Goal: Register for event/course

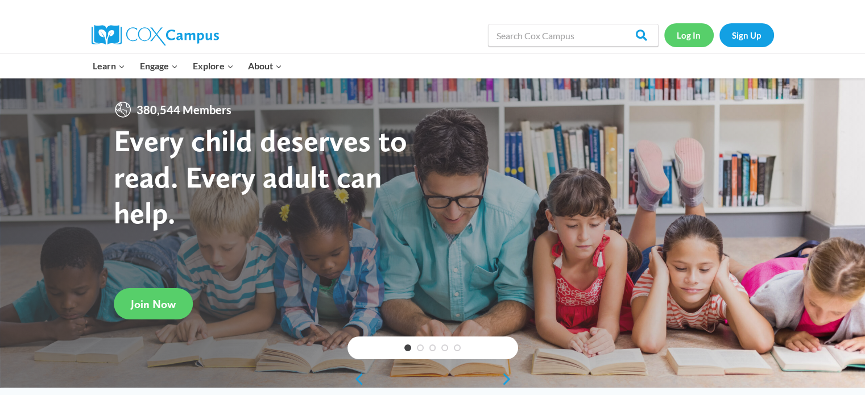
click at [687, 27] on link "Log In" at bounding box center [688, 34] width 49 height 23
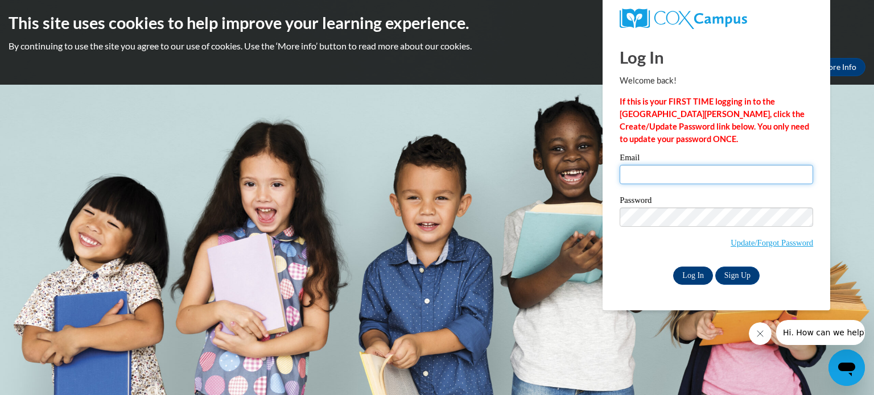
type input "dhaffner@wittbirn.k12.wi.us"
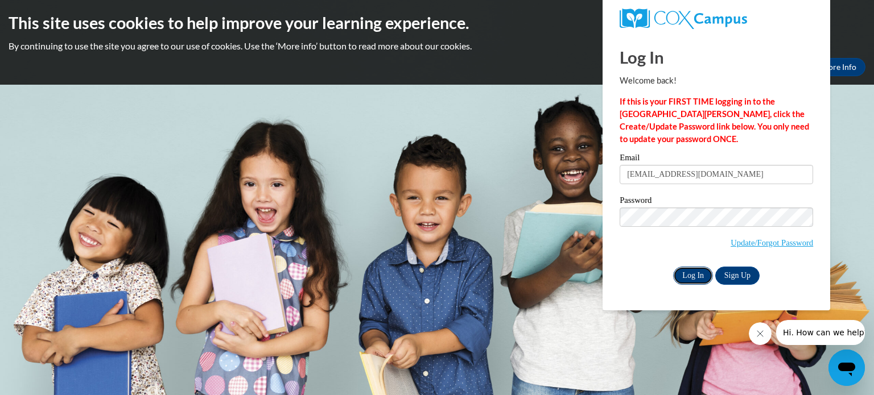
click at [682, 284] on input "Log In" at bounding box center [693, 276] width 40 height 18
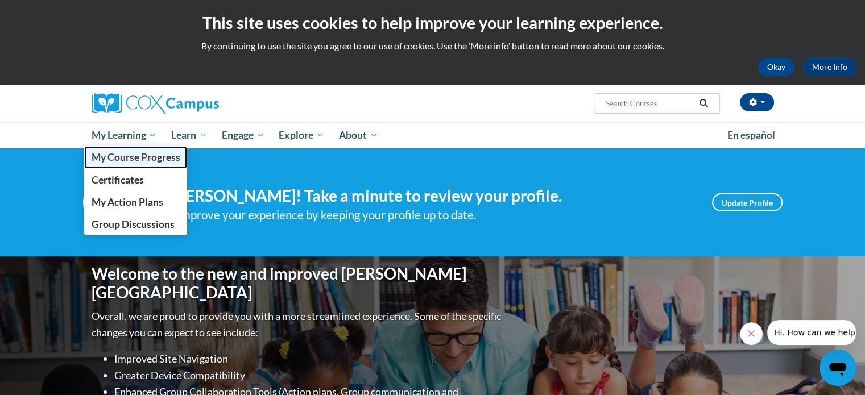
click at [126, 163] on span "My Course Progress" at bounding box center [135, 157] width 89 height 12
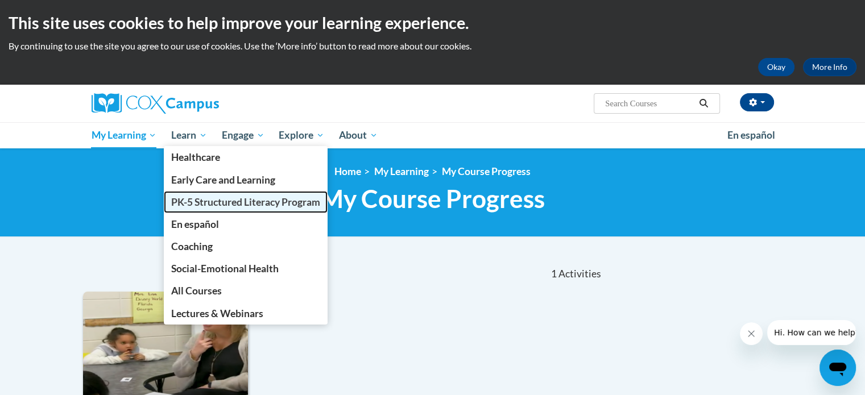
click at [202, 206] on span "PK-5 Structured Literacy Program" at bounding box center [245, 202] width 149 height 12
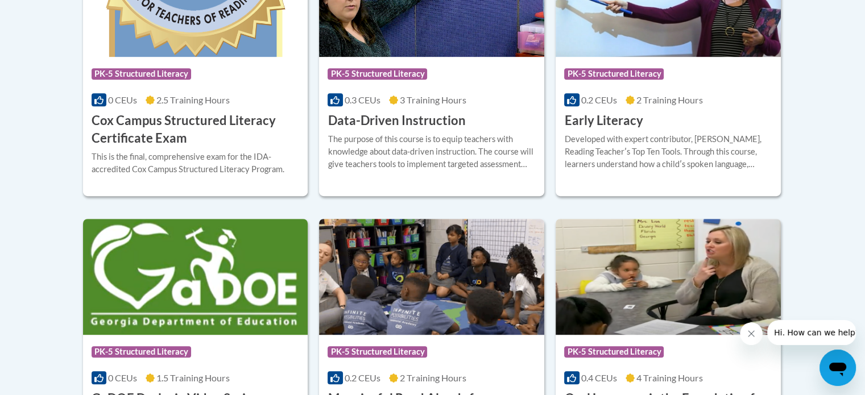
scroll to position [514, 0]
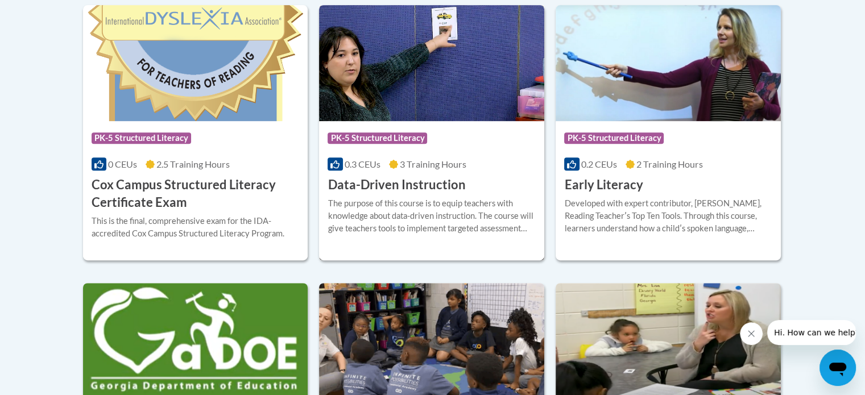
click at [398, 183] on h3 "Data-Driven Instruction" at bounding box center [397, 185] width 138 height 18
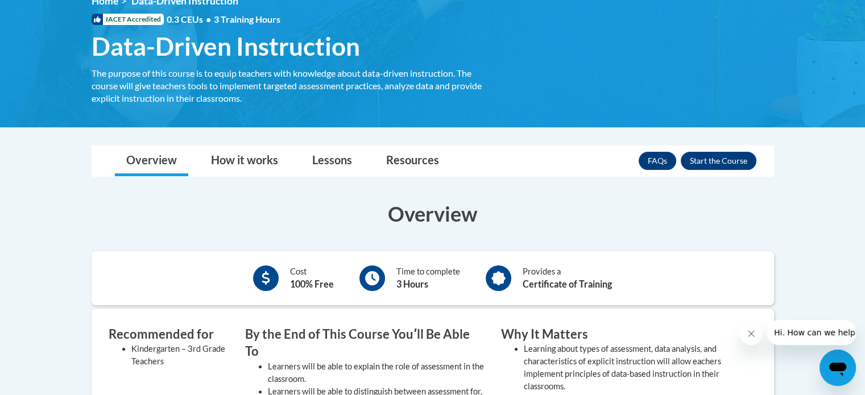
scroll to position [170, 0]
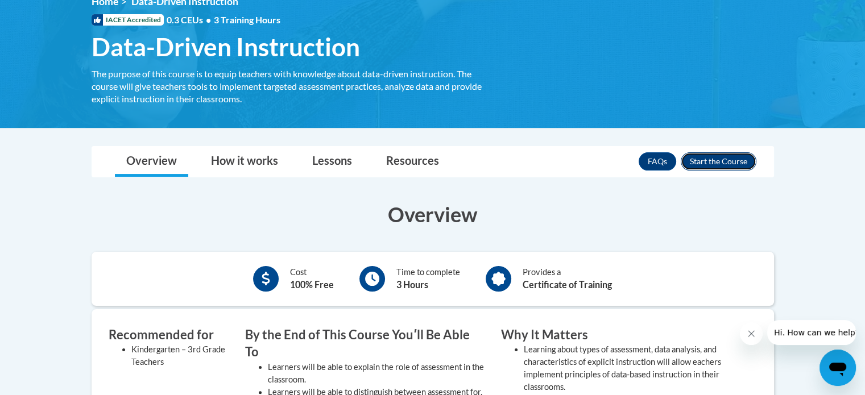
click at [718, 161] on button "Enroll" at bounding box center [719, 161] width 76 height 18
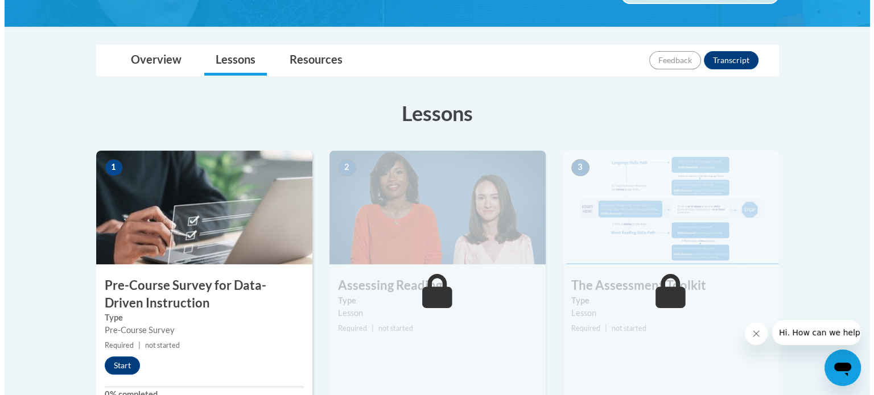
scroll to position [231, 0]
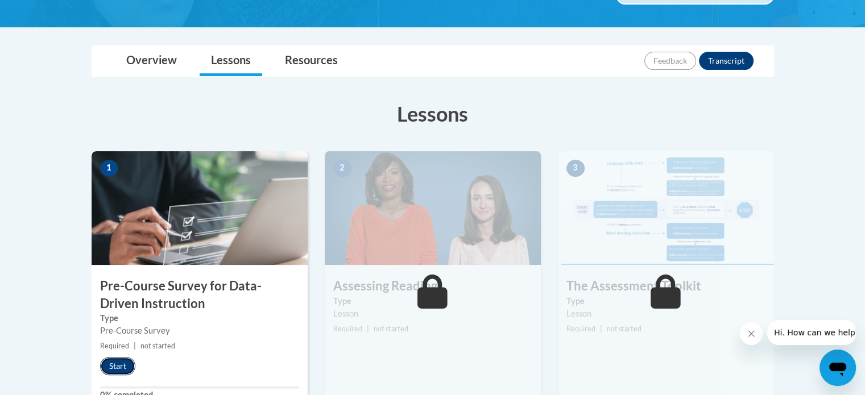
click at [114, 365] on button "Start" at bounding box center [117, 366] width 35 height 18
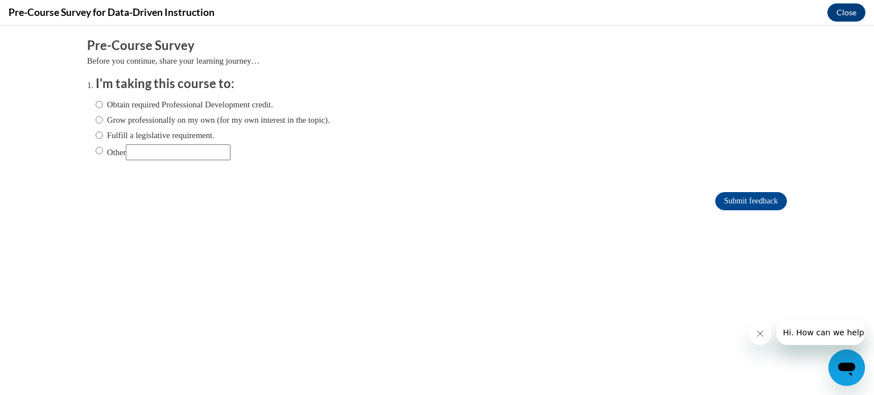
scroll to position [0, 0]
click at [96, 118] on input "Grow professionally on my own (for my own interest in the topic)." at bounding box center [99, 120] width 7 height 13
radio input "true"
click at [105, 99] on label "Obtain required Professional Development credit." at bounding box center [184, 104] width 177 height 13
click at [103, 99] on input "Obtain required Professional Development credit." at bounding box center [99, 104] width 7 height 13
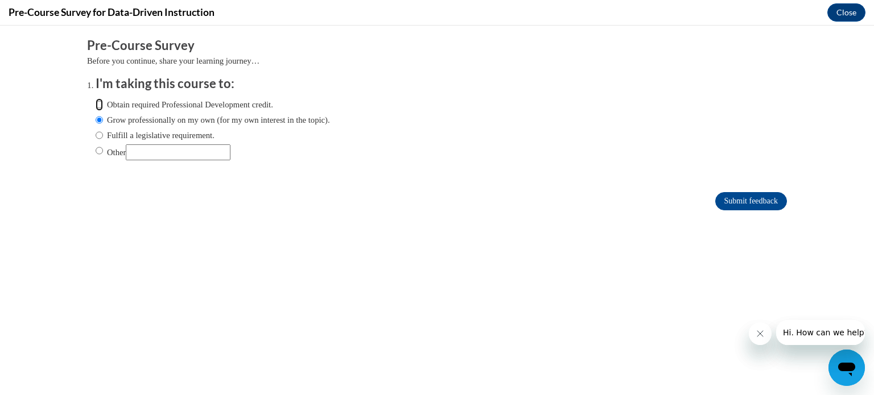
radio input "true"
click at [719, 201] on input "Submit feedback" at bounding box center [751, 201] width 72 height 18
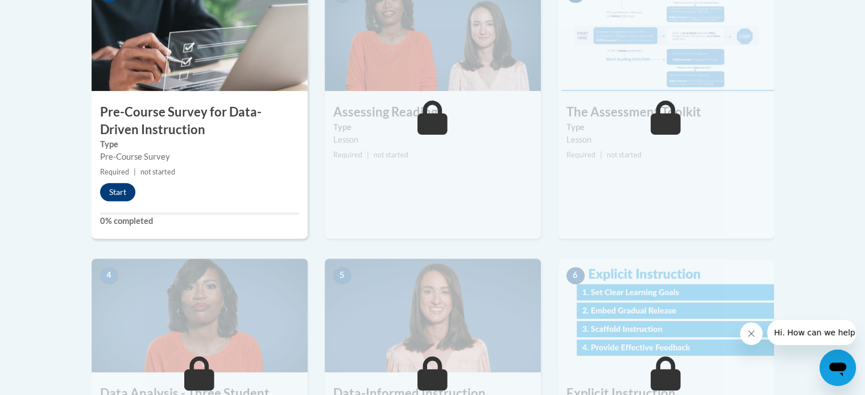
drag, startPoint x: 117, startPoint y: 179, endPoint x: 116, endPoint y: 191, distance: 12.0
click at [116, 191] on div "1 Pre-Course Survey for Data-Driven Instruction Type Pre-Course Survey Required…" at bounding box center [200, 108] width 216 height 262
click at [116, 191] on button "Start" at bounding box center [117, 192] width 35 height 18
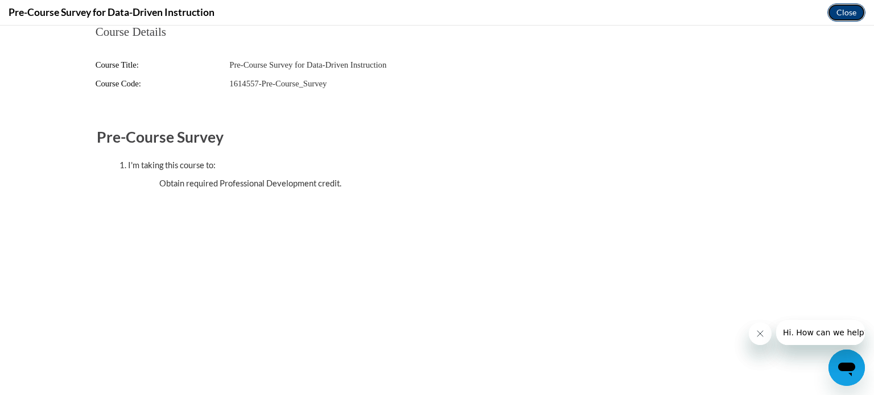
click at [842, 16] on button "Close" at bounding box center [846, 12] width 38 height 18
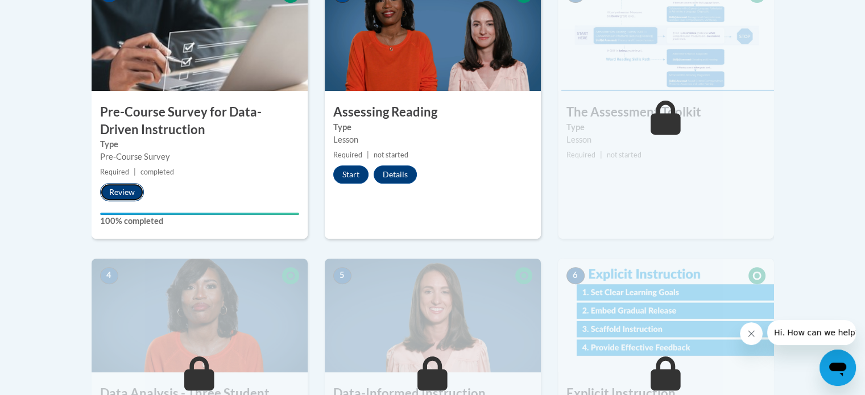
click at [126, 188] on button "Review" at bounding box center [122, 192] width 44 height 18
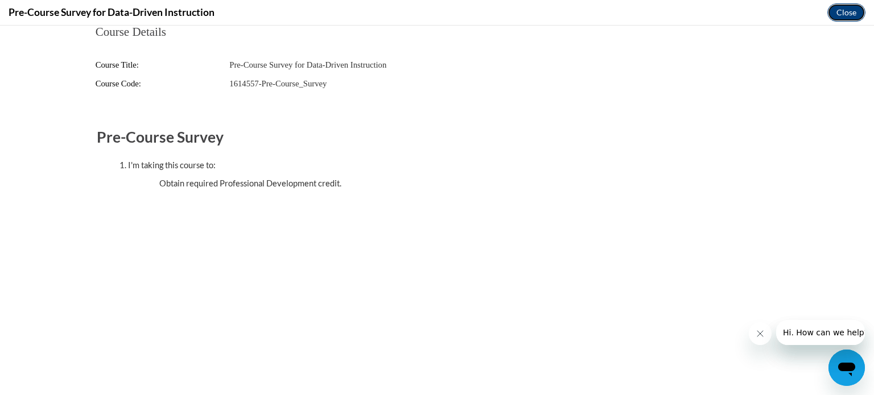
click at [837, 16] on button "Close" at bounding box center [846, 12] width 38 height 18
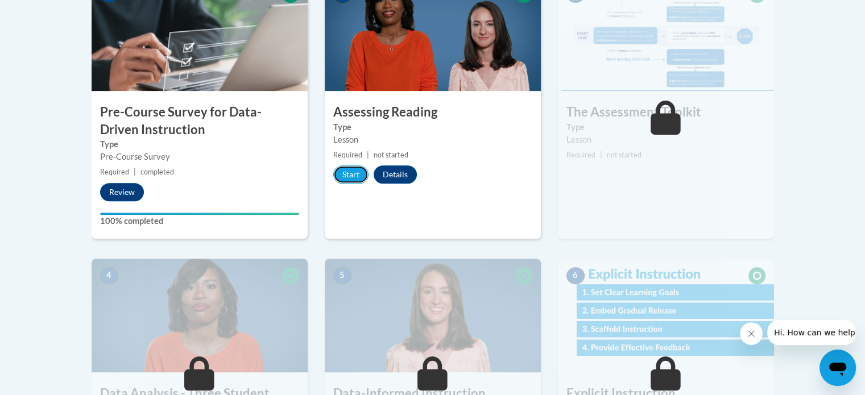
click at [345, 172] on button "Start" at bounding box center [350, 174] width 35 height 18
